Goal: Task Accomplishment & Management: Manage account settings

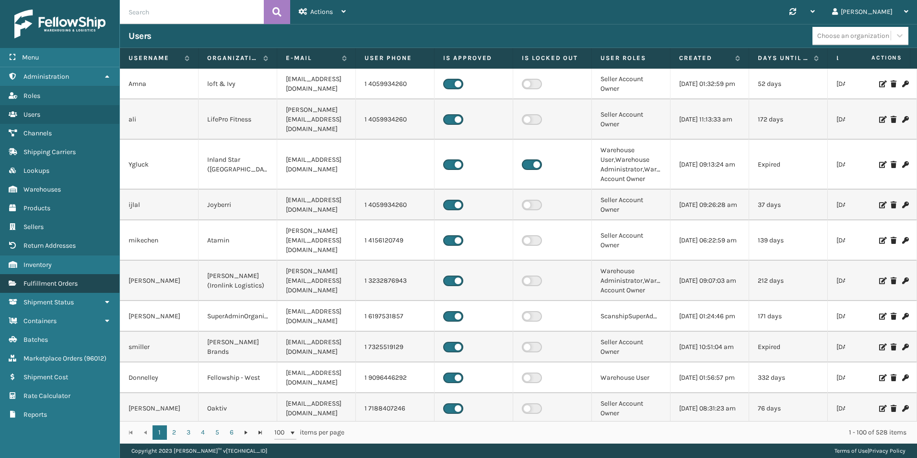
click at [76, 279] on span "Fulfillment Orders" at bounding box center [51, 283] width 54 height 8
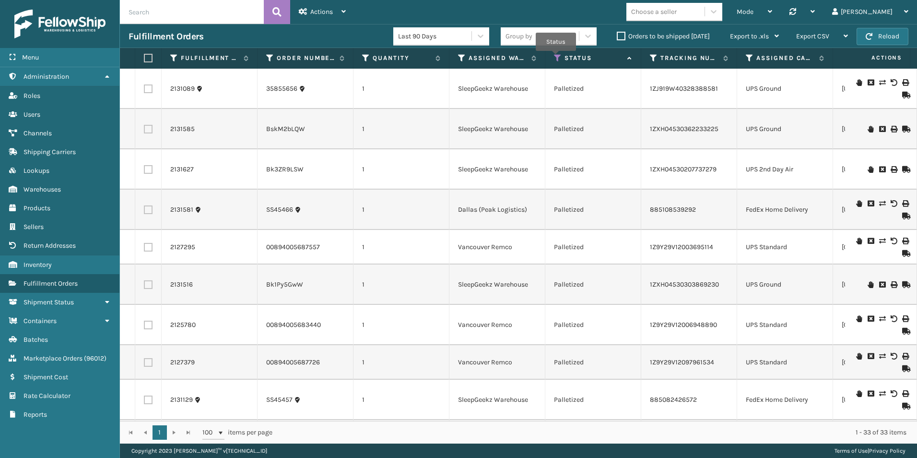
click at [556, 58] on icon at bounding box center [558, 58] width 8 height 9
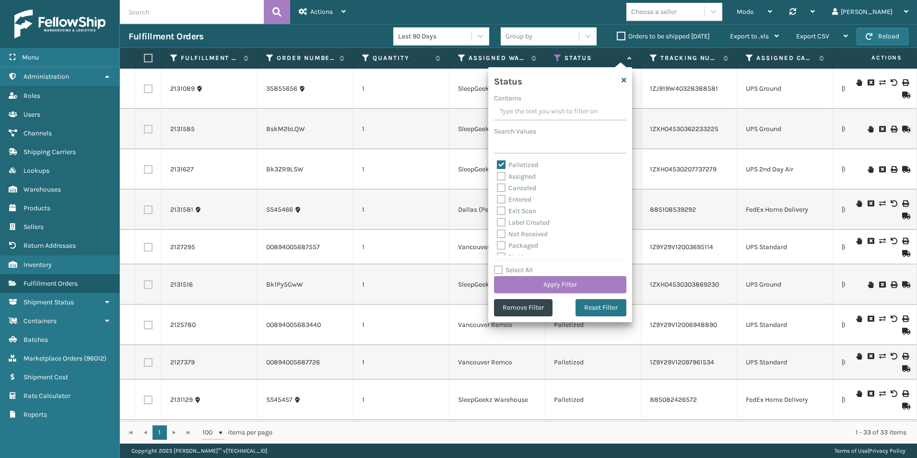
click at [501, 165] on label "Palletized" at bounding box center [517, 165] width 41 height 8
click at [497, 165] on input "Palletized" at bounding box center [497, 162] width 0 height 6
checkbox input "false"
click at [500, 175] on label "Assigned" at bounding box center [516, 176] width 39 height 8
click at [497, 175] on input "Assigned" at bounding box center [497, 174] width 0 height 6
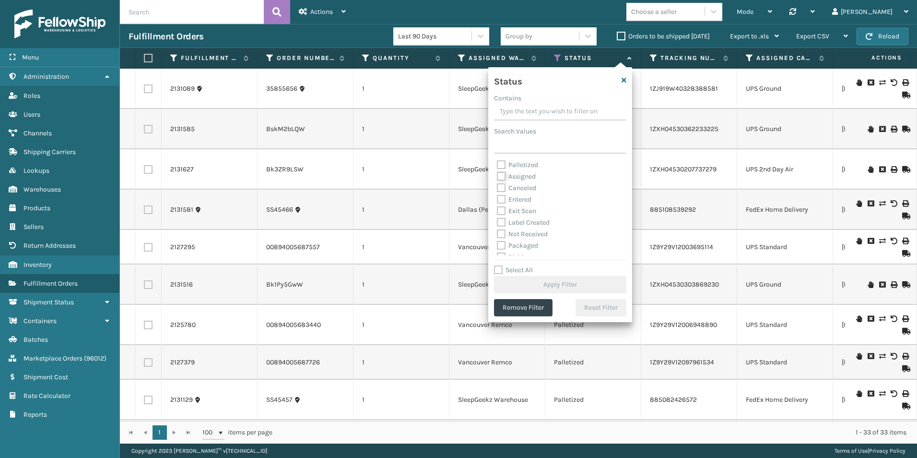
checkbox input "true"
click at [551, 283] on button "Apply Filter" at bounding box center [560, 284] width 132 height 17
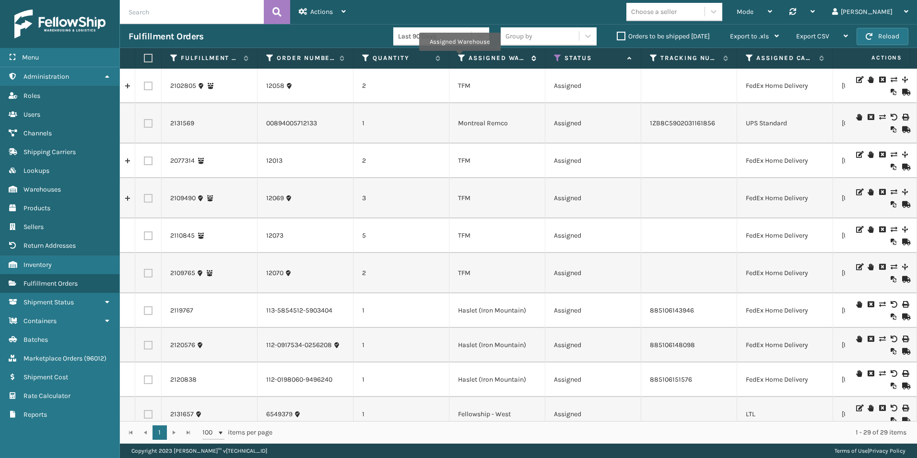
click at [459, 58] on icon at bounding box center [462, 58] width 8 height 9
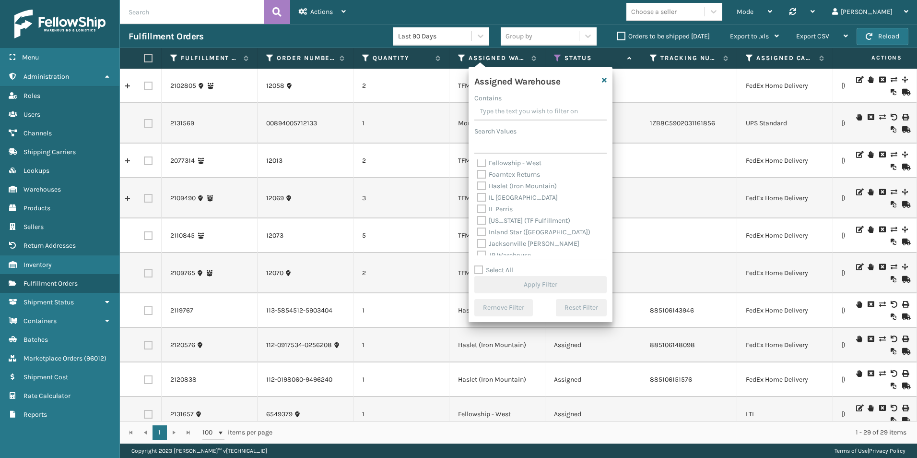
click at [479, 163] on label "Fellowship - West" at bounding box center [509, 163] width 64 height 8
click at [478, 163] on input "Fellowship - West" at bounding box center [477, 160] width 0 height 6
checkbox input "true"
click at [537, 282] on button "Apply Filter" at bounding box center [540, 284] width 132 height 17
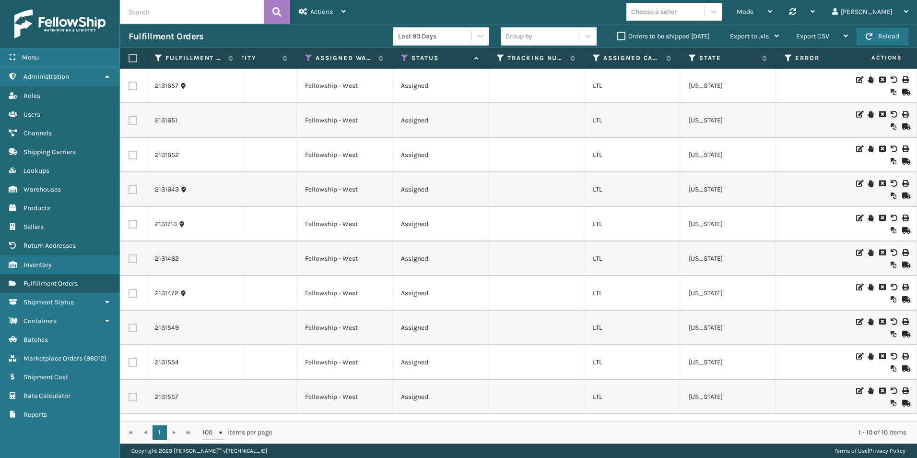
scroll to position [0, 153]
click at [405, 55] on icon at bounding box center [405, 58] width 8 height 9
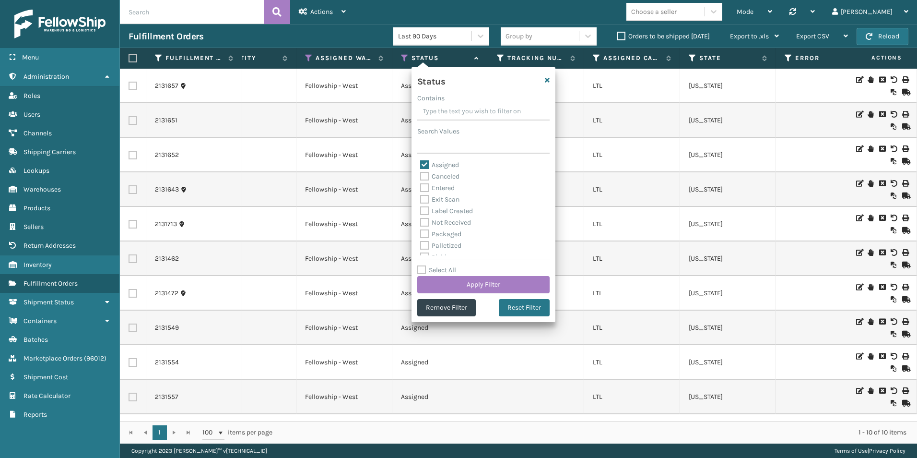
click at [424, 166] on label "Assigned" at bounding box center [439, 165] width 39 height 8
click at [421, 165] on input "Assigned" at bounding box center [420, 162] width 0 height 6
checkbox input "false"
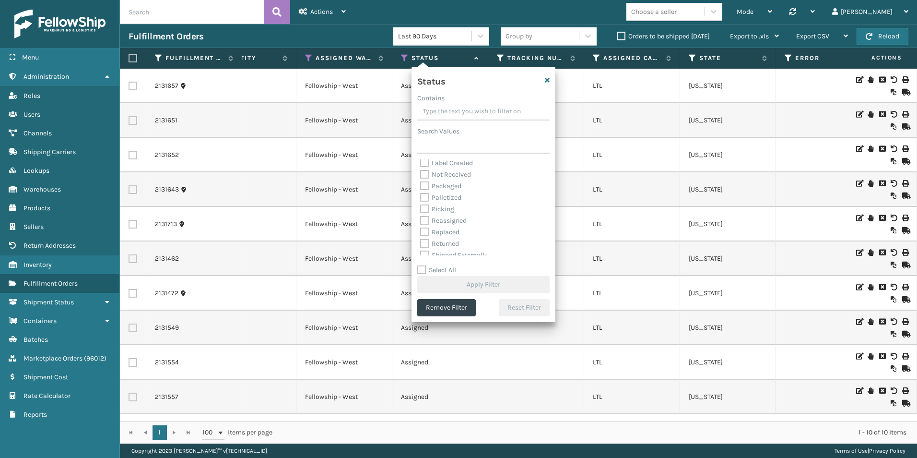
click at [424, 208] on label "Picking" at bounding box center [437, 209] width 34 height 8
click at [421, 208] on input "Picking" at bounding box center [420, 206] width 0 height 6
checkbox input "true"
click at [475, 285] on button "Apply Filter" at bounding box center [483, 284] width 132 height 17
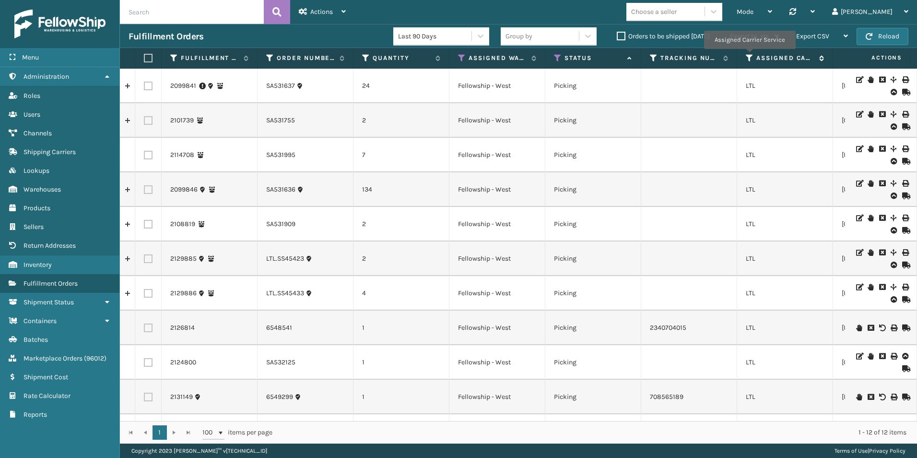
click at [749, 56] on icon at bounding box center [750, 58] width 8 height 9
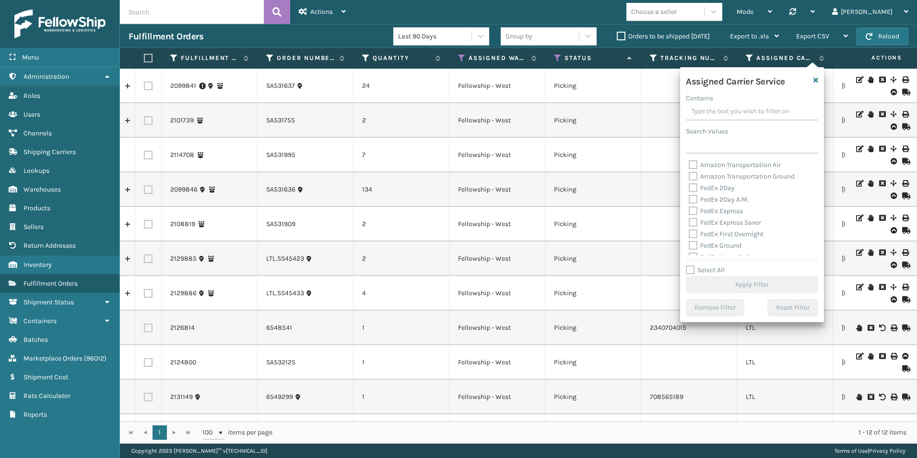
click at [693, 268] on label "Select All" at bounding box center [705, 270] width 39 height 8
click at [693, 265] on input "Select All" at bounding box center [758, 264] width 144 height 1
checkbox input "true"
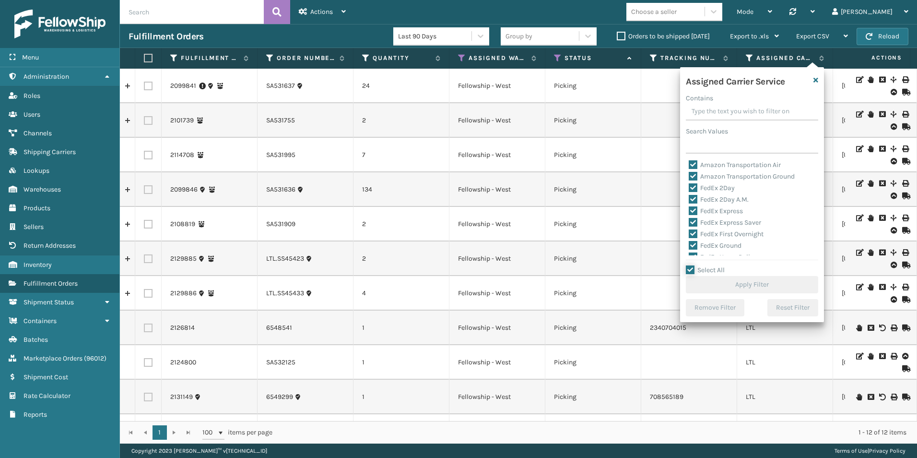
checkbox input "true"
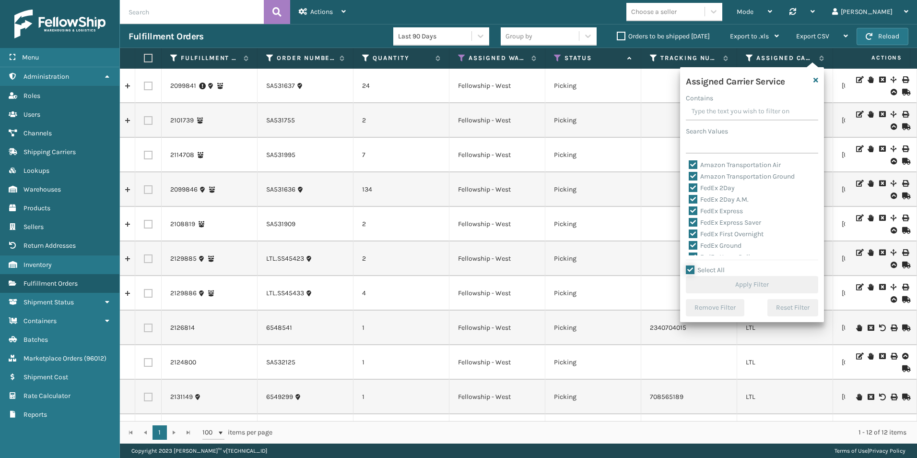
checkbox input "true"
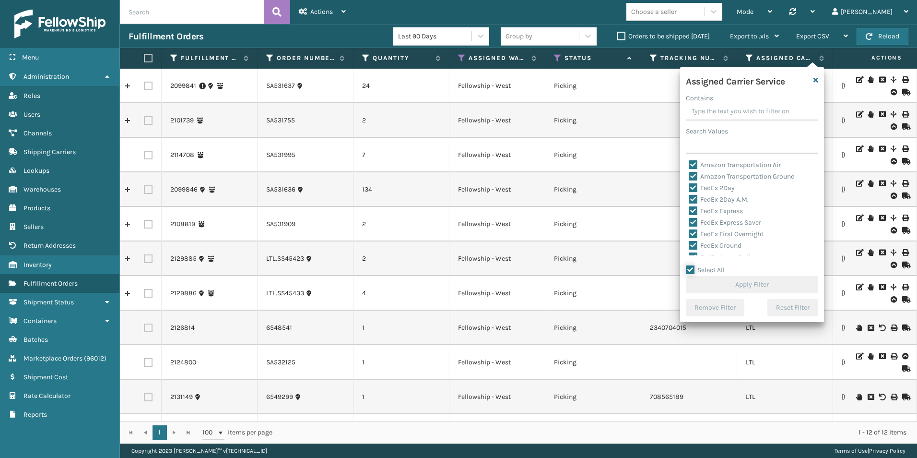
checkbox input "true"
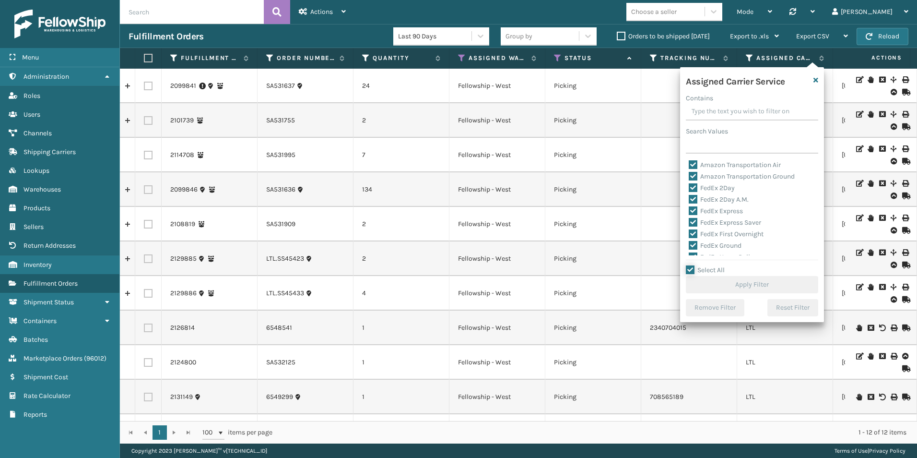
checkbox input "true"
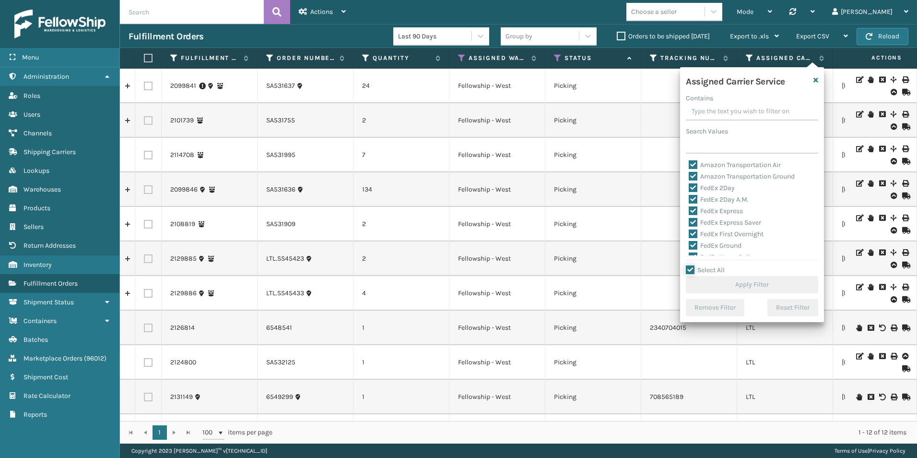
checkbox input "true"
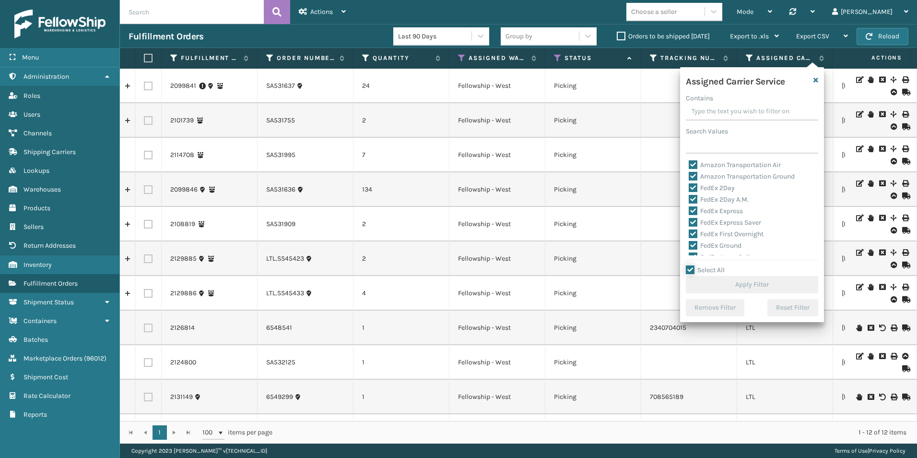
checkbox input "true"
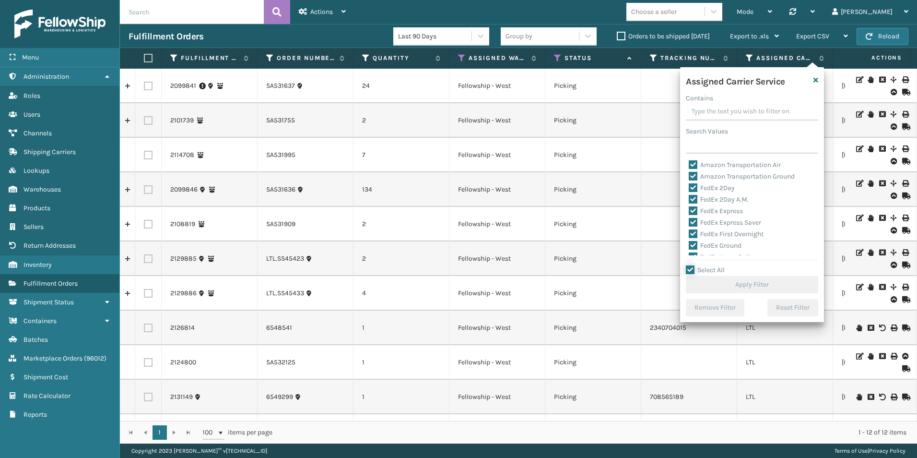
checkbox input "true"
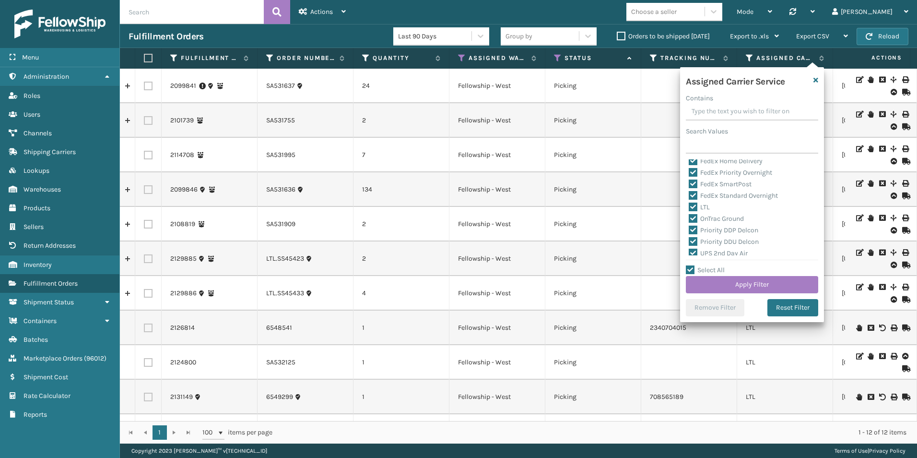
click at [694, 206] on label "LTL" at bounding box center [699, 207] width 21 height 8
click at [689, 206] on input "LTL" at bounding box center [689, 204] width 0 height 6
checkbox input "false"
click at [742, 285] on button "Apply Filter" at bounding box center [752, 284] width 132 height 17
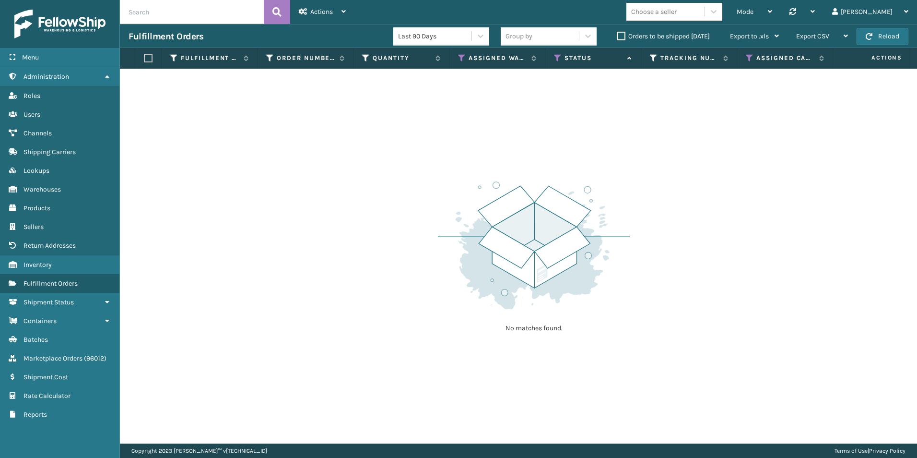
click at [620, 35] on label "Orders to be shipped today" at bounding box center [663, 36] width 93 height 8
click at [617, 35] on input "Orders to be shipped today" at bounding box center [617, 34] width 0 height 6
